Goal: Register for event/course

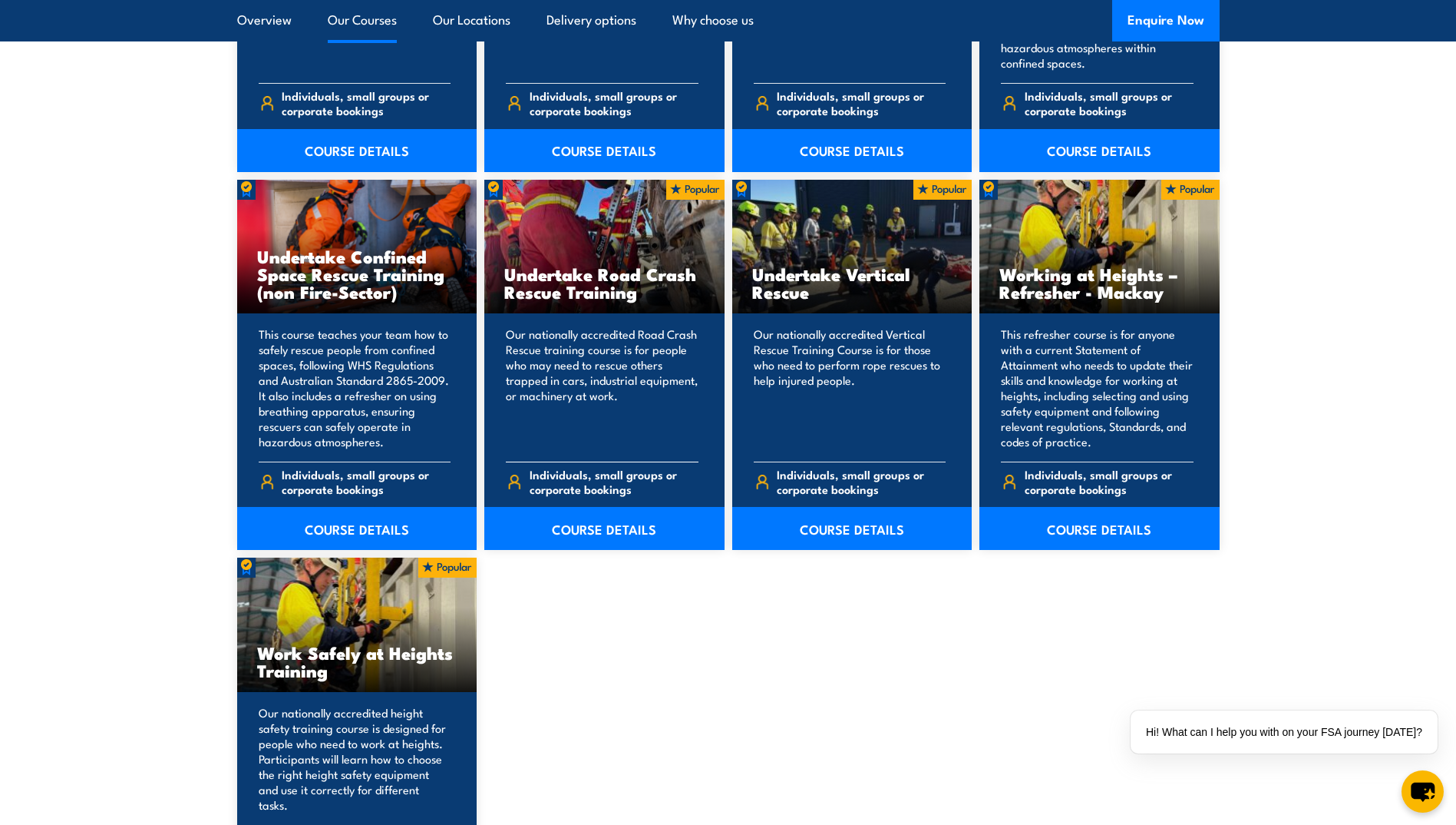
scroll to position [1690, 0]
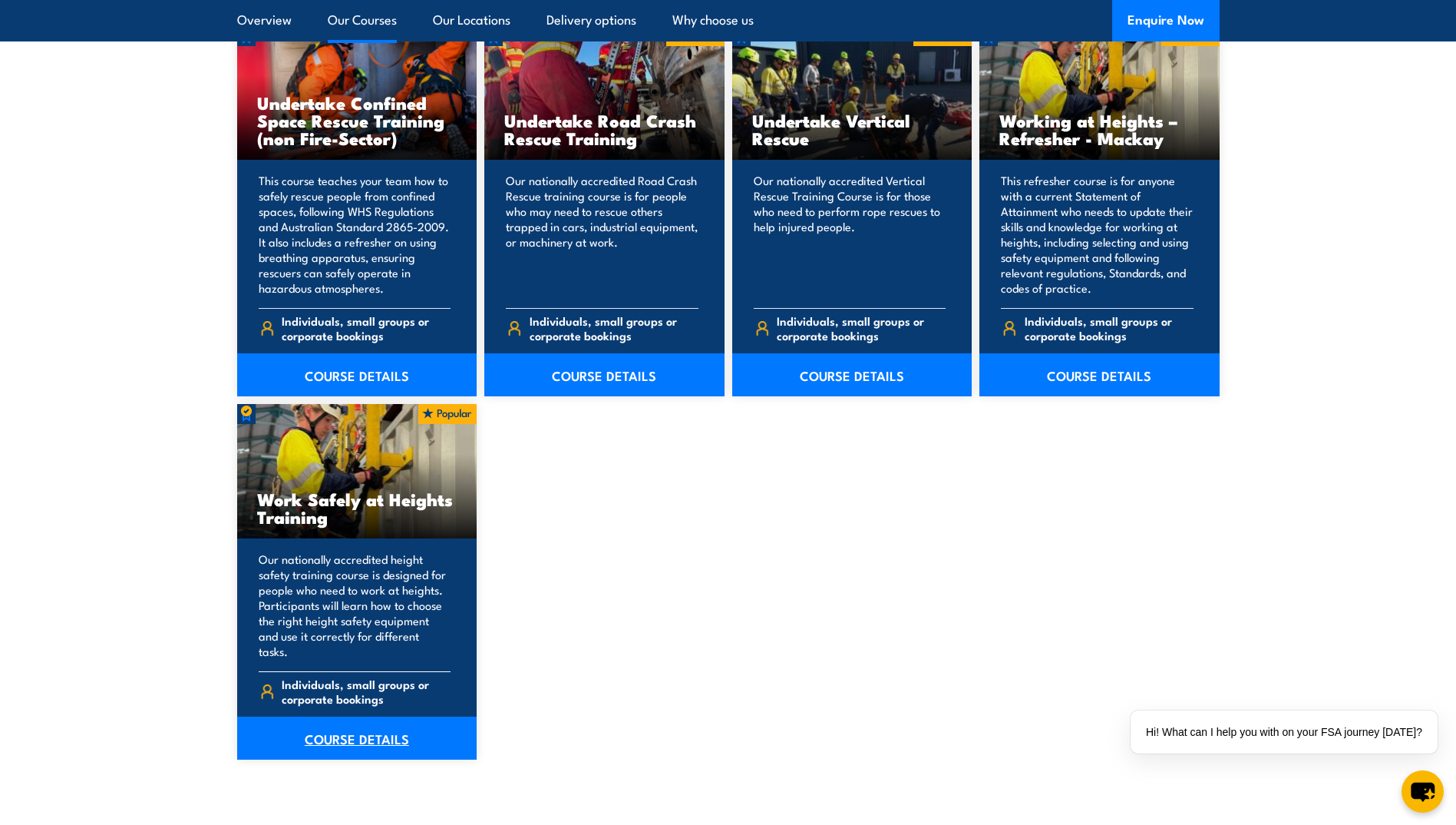
click at [319, 719] on link "COURSE DETAILS" at bounding box center [358, 738] width 240 height 43
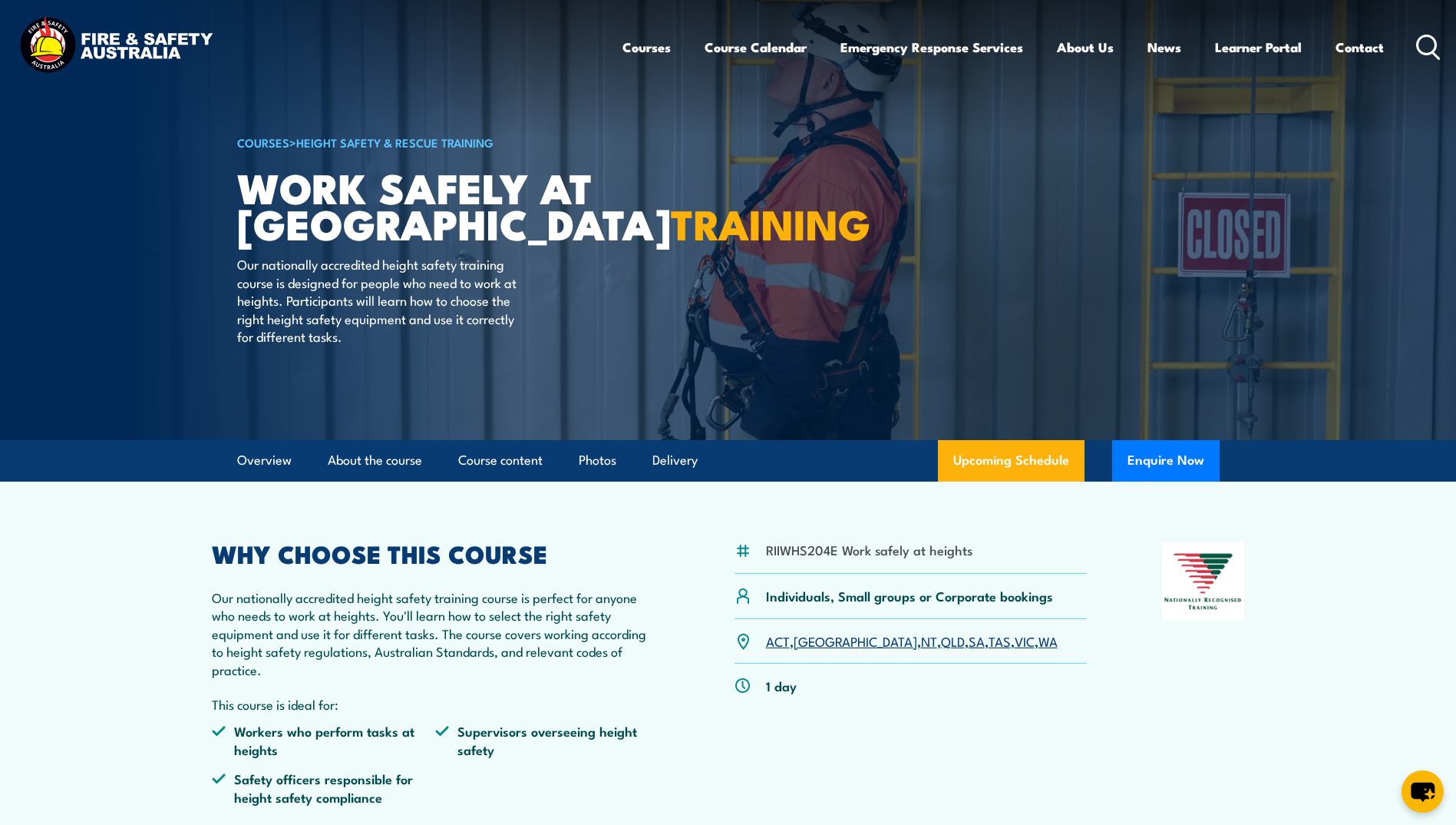
click at [1015, 638] on link "VIC" at bounding box center [1025, 641] width 20 height 18
